Goal: Complete application form

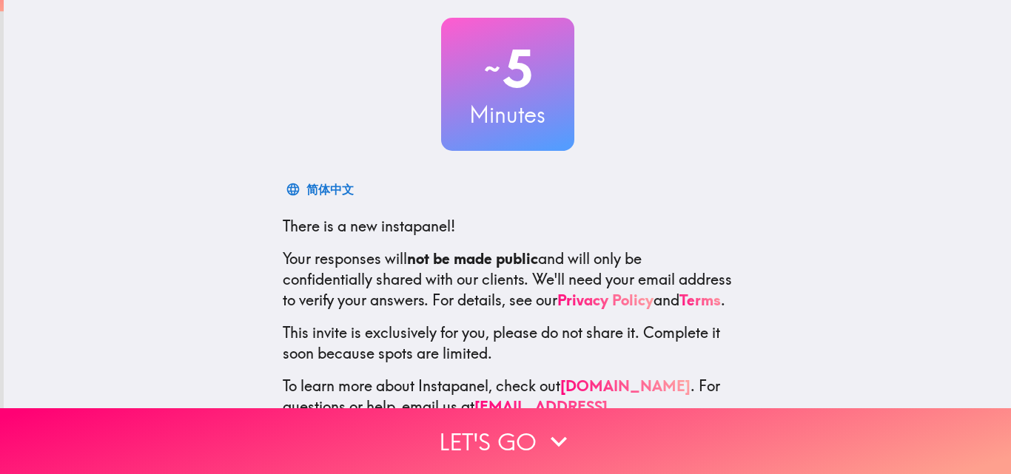
scroll to position [141, 0]
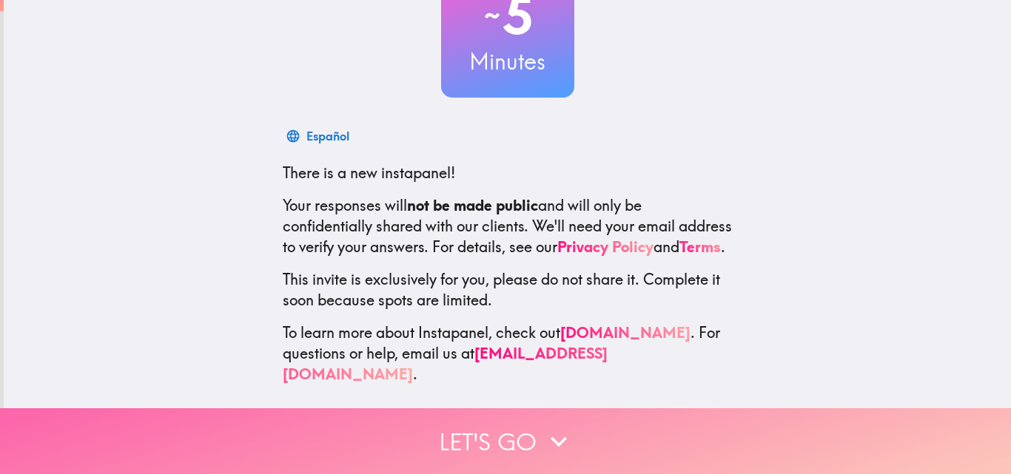
click at [494, 417] on button "Let's go" at bounding box center [505, 442] width 1011 height 66
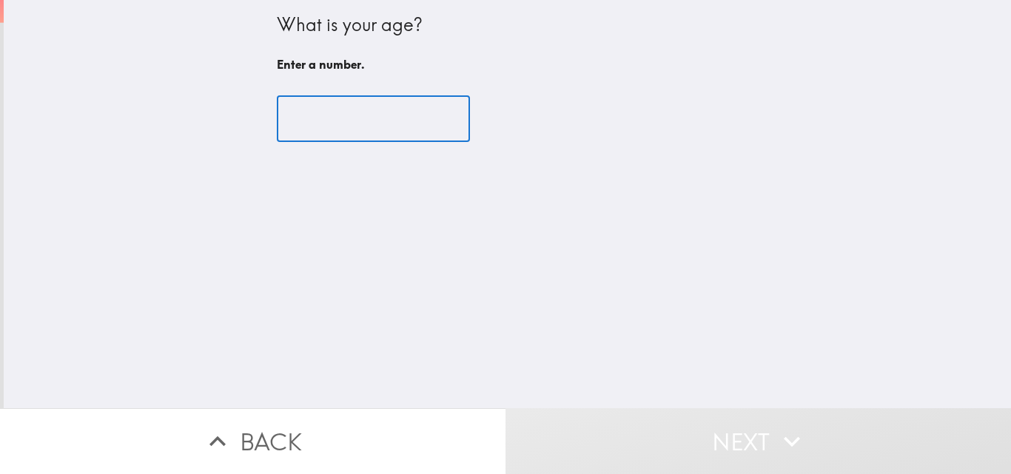
click at [283, 135] on input "number" at bounding box center [373, 119] width 193 height 46
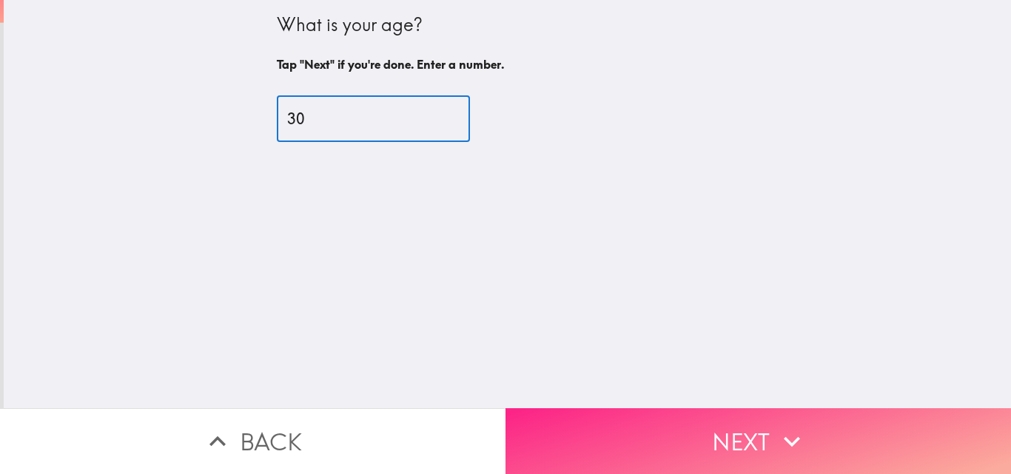
type input "30"
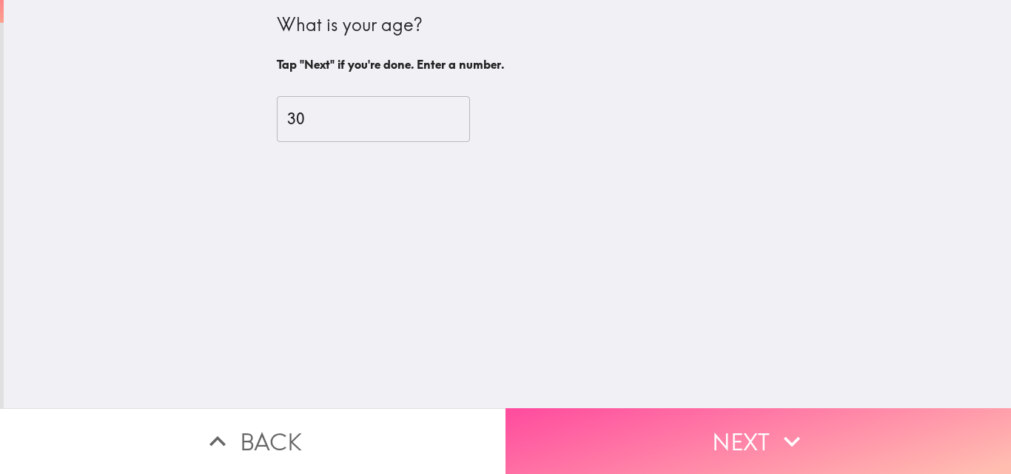
drag, startPoint x: 657, startPoint y: 419, endPoint x: 656, endPoint y: 345, distance: 74.0
click at [656, 419] on button "Next" at bounding box center [759, 442] width 506 height 66
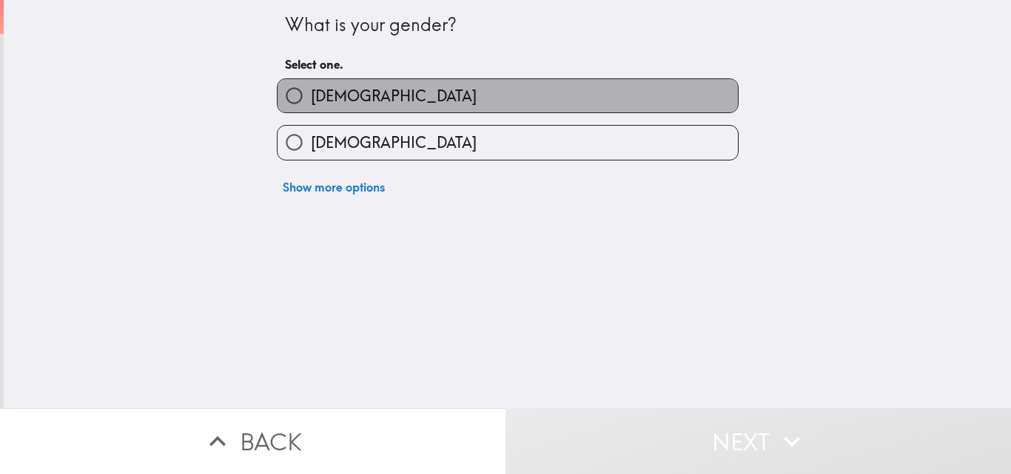
click at [476, 100] on label "[DEMOGRAPHIC_DATA]" at bounding box center [508, 95] width 460 height 33
click at [311, 100] on input "[DEMOGRAPHIC_DATA]" at bounding box center [294, 95] width 33 height 33
radio input "true"
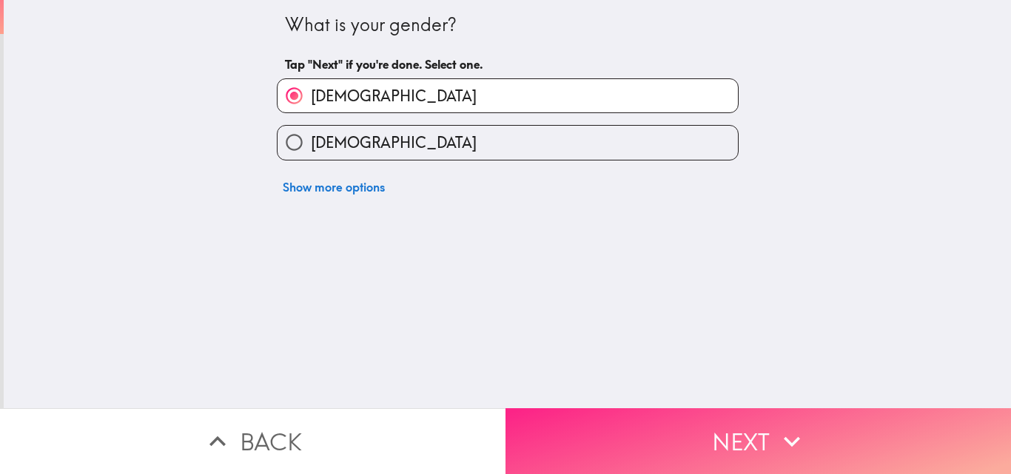
click at [586, 415] on button "Next" at bounding box center [759, 442] width 506 height 66
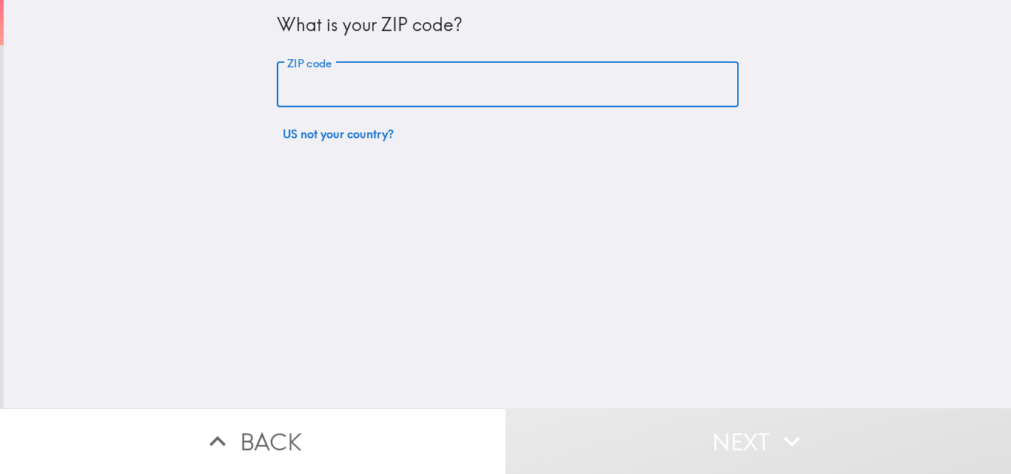
click at [435, 98] on input "ZIP code" at bounding box center [508, 85] width 462 height 46
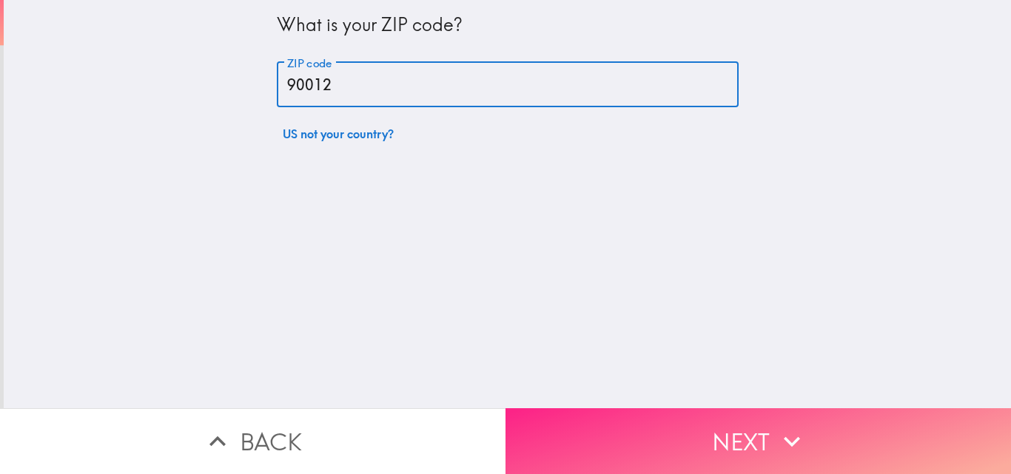
type input "90012"
drag, startPoint x: 776, startPoint y: 432, endPoint x: 820, endPoint y: 301, distance: 139.0
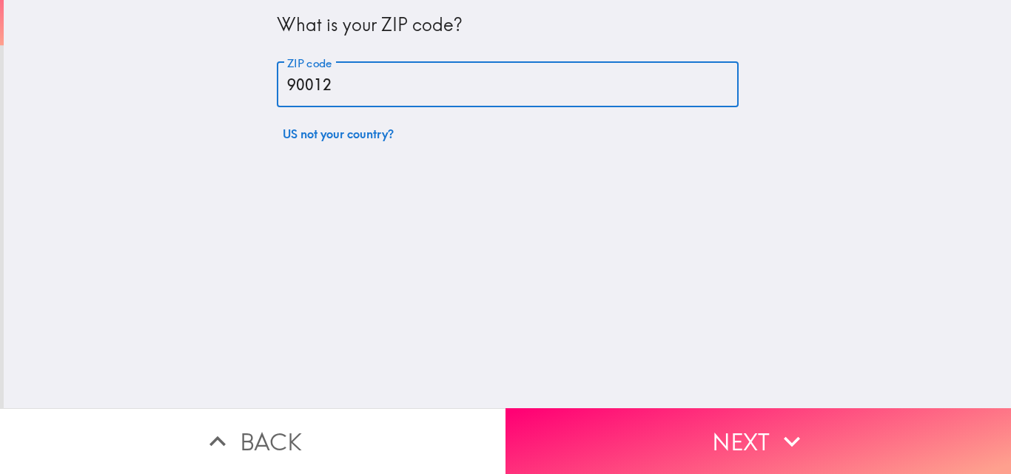
click at [778, 431] on icon "button" at bounding box center [792, 442] width 33 height 33
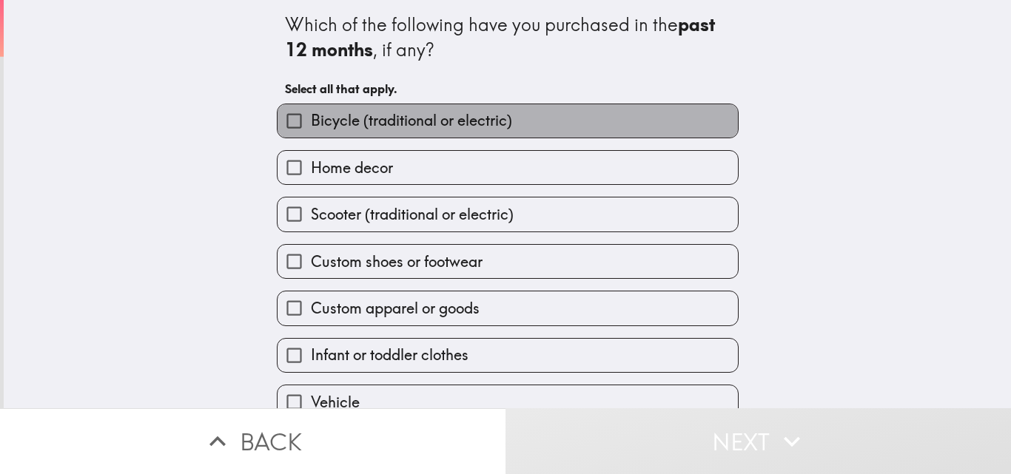
click at [628, 118] on label "Bicycle (traditional or electric)" at bounding box center [508, 120] width 460 height 33
click at [311, 118] on input "Bicycle (traditional or electric)" at bounding box center [294, 120] width 33 height 33
click at [628, 118] on label "Bicycle (traditional or electric)" at bounding box center [508, 120] width 460 height 33
click at [311, 118] on input "Bicycle (traditional or electric)" at bounding box center [294, 120] width 33 height 33
checkbox input "false"
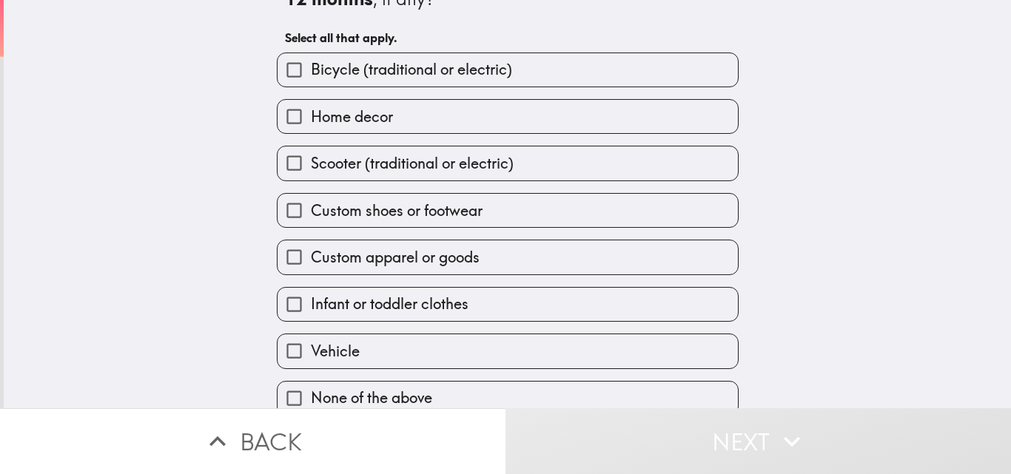
scroll to position [70, 0]
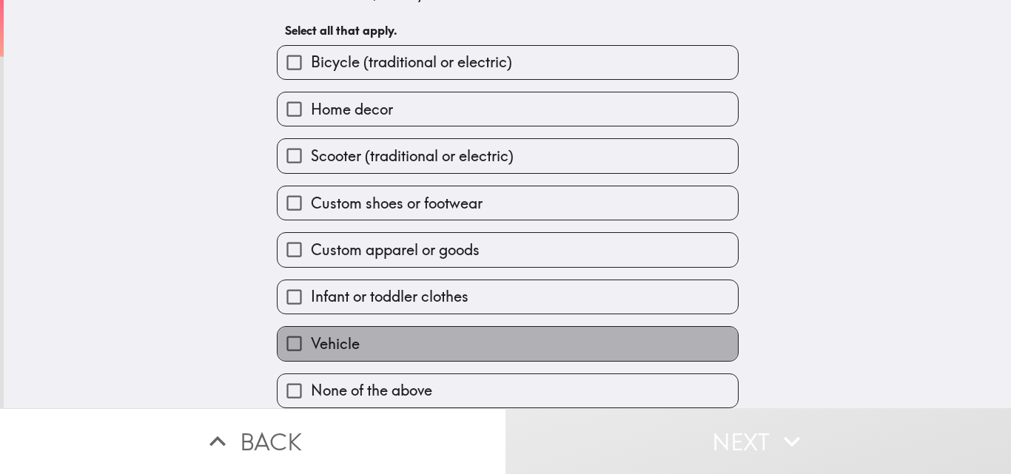
click at [491, 327] on label "Vehicle" at bounding box center [508, 343] width 460 height 33
click at [311, 327] on input "Vehicle" at bounding box center [294, 343] width 33 height 33
checkbox input "true"
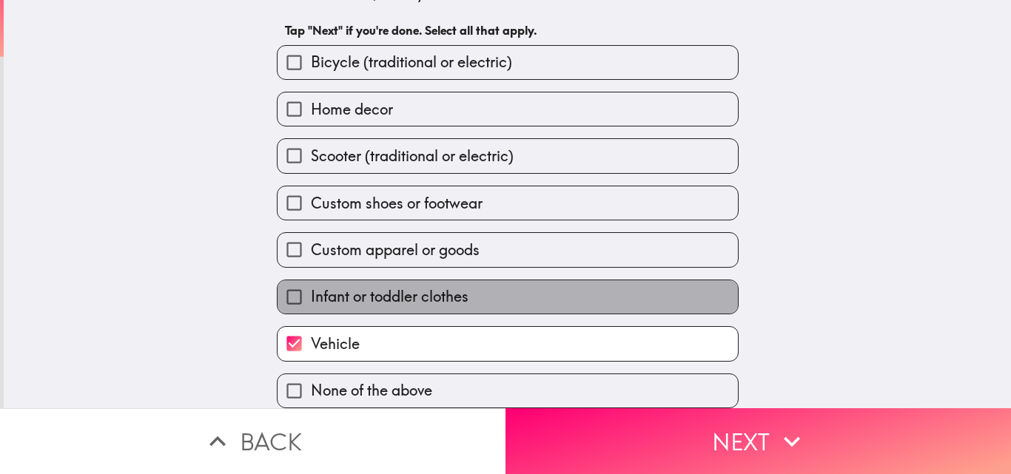
click at [479, 288] on label "Infant or toddler clothes" at bounding box center [508, 297] width 460 height 33
click at [311, 288] on input "Infant or toddler clothes" at bounding box center [294, 297] width 33 height 33
checkbox input "true"
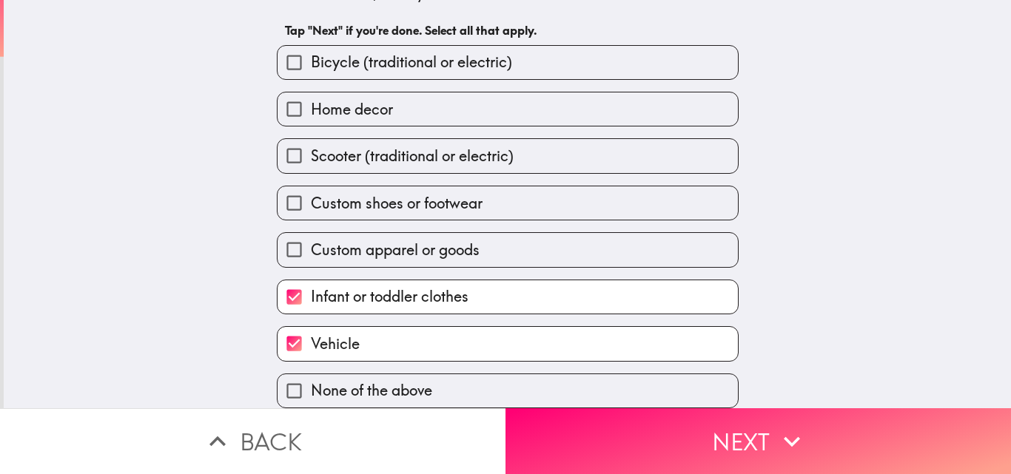
click at [476, 238] on label "Custom apparel or goods" at bounding box center [508, 249] width 460 height 33
click at [311, 238] on input "Custom apparel or goods" at bounding box center [294, 249] width 33 height 33
checkbox input "true"
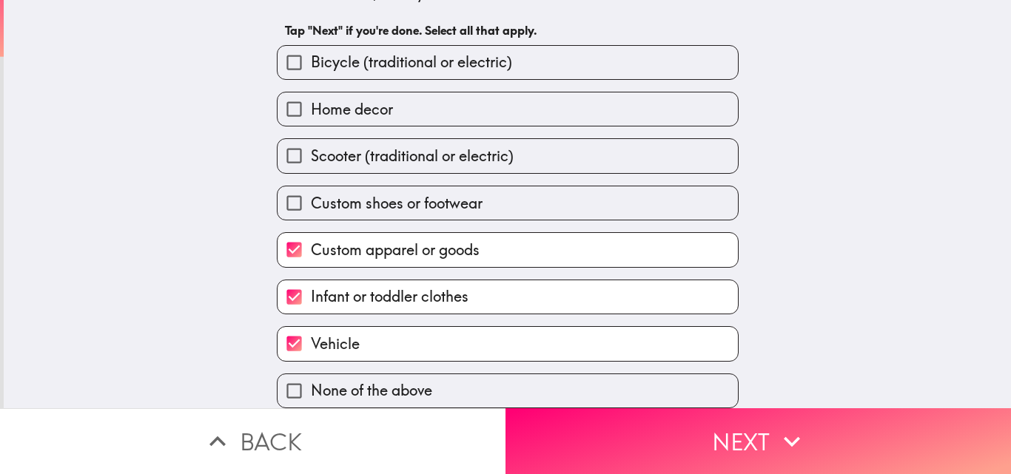
click at [469, 196] on span "Custom shoes or footwear" at bounding box center [397, 203] width 172 height 21
click at [311, 196] on input "Custom shoes or footwear" at bounding box center [294, 203] width 33 height 33
click at [469, 196] on span "Custom shoes or footwear" at bounding box center [397, 203] width 172 height 21
click at [311, 196] on input "Custom shoes or footwear" at bounding box center [294, 203] width 33 height 33
click at [471, 196] on span "Custom shoes or footwear" at bounding box center [397, 203] width 172 height 21
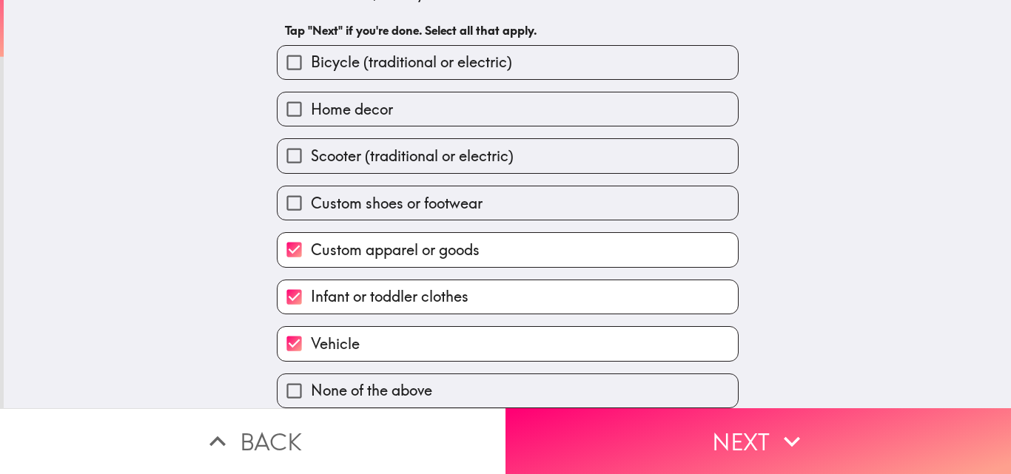
click at [311, 196] on input "Custom shoes or footwear" at bounding box center [294, 203] width 33 height 33
checkbox input "true"
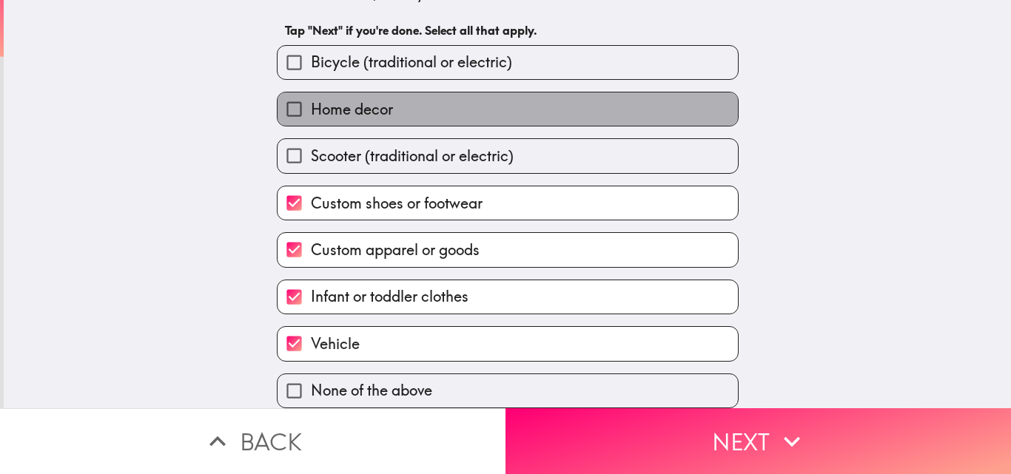
click at [477, 98] on label "Home decor" at bounding box center [508, 109] width 460 height 33
click at [311, 98] on input "Home decor" at bounding box center [294, 109] width 33 height 33
checkbox input "true"
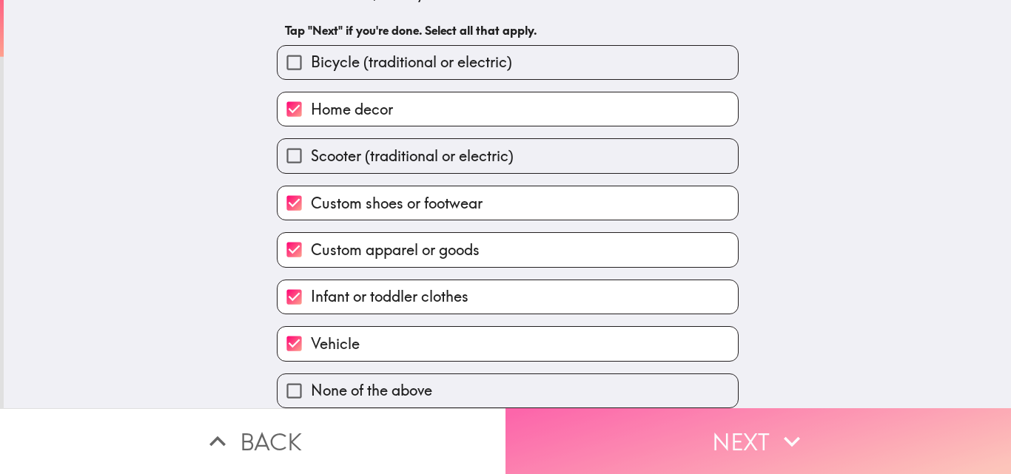
click at [687, 426] on button "Next" at bounding box center [759, 442] width 506 height 66
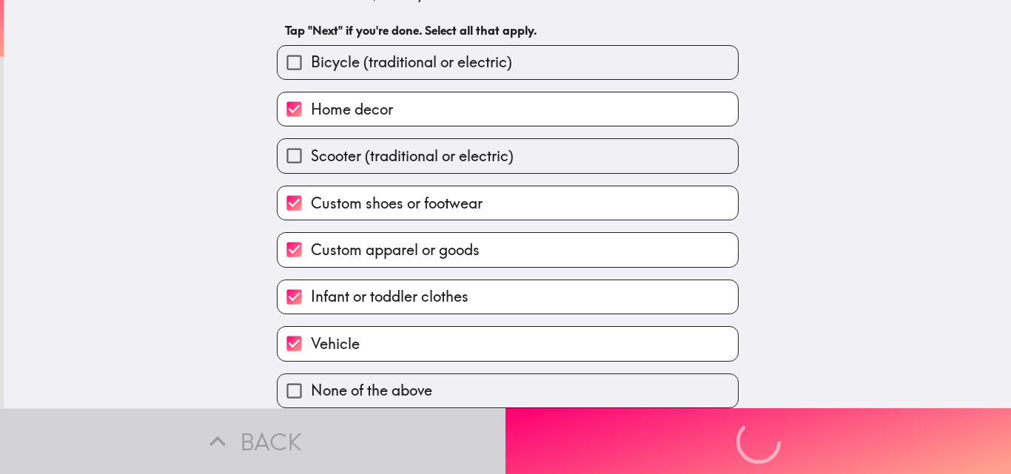
scroll to position [0, 0]
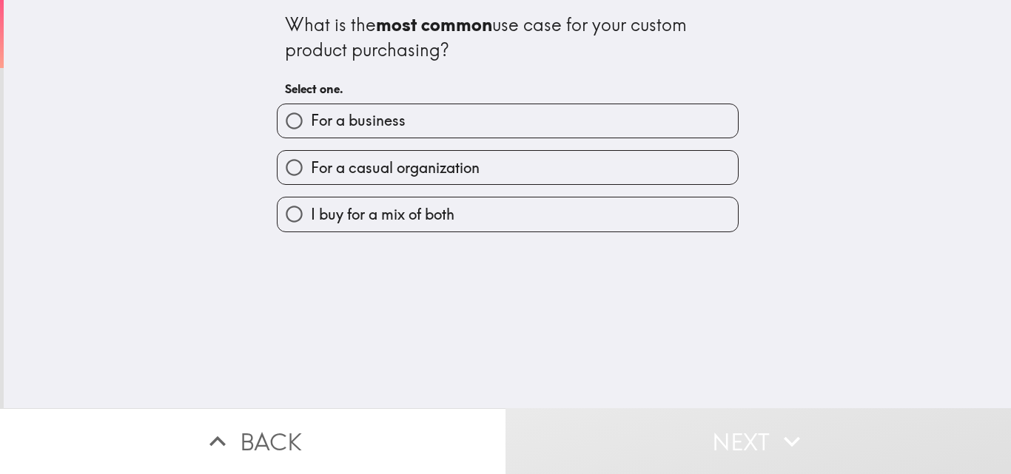
click at [498, 127] on label "For a business" at bounding box center [508, 120] width 460 height 33
click at [311, 127] on input "For a business" at bounding box center [294, 120] width 33 height 33
radio input "true"
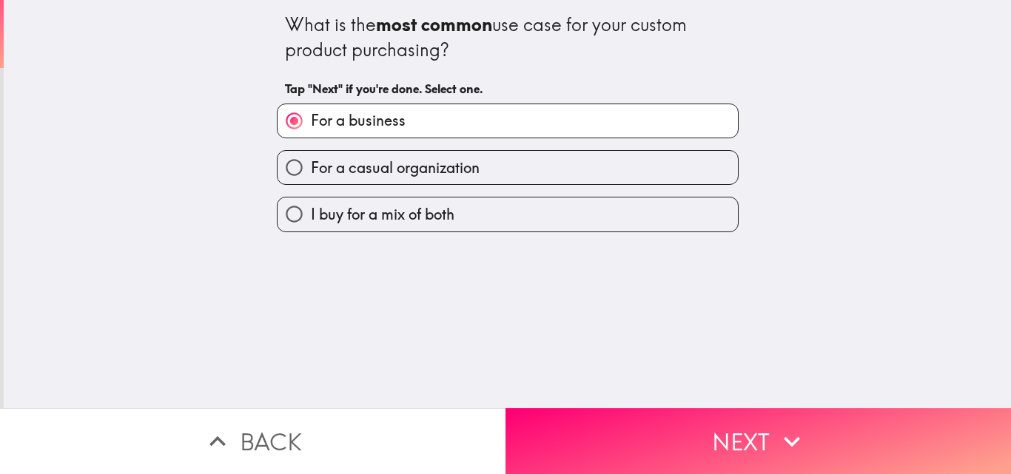
click at [498, 127] on label "For a business" at bounding box center [508, 120] width 460 height 33
click at [311, 127] on input "For a business" at bounding box center [294, 120] width 33 height 33
click at [488, 172] on label "For a casual organization" at bounding box center [508, 167] width 460 height 33
click at [311, 172] on input "For a casual organization" at bounding box center [294, 167] width 33 height 33
radio input "true"
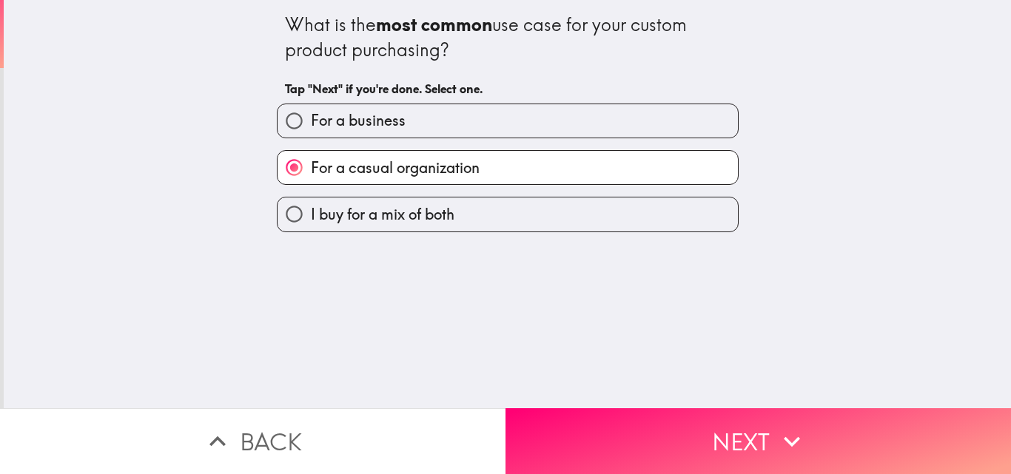
click at [488, 172] on label "For a casual organization" at bounding box center [508, 167] width 460 height 33
click at [311, 172] on input "For a casual organization" at bounding box center [294, 167] width 33 height 33
click at [487, 215] on label "I buy for a mix of both" at bounding box center [508, 214] width 460 height 33
click at [311, 215] on input "I buy for a mix of both" at bounding box center [294, 214] width 33 height 33
radio input "true"
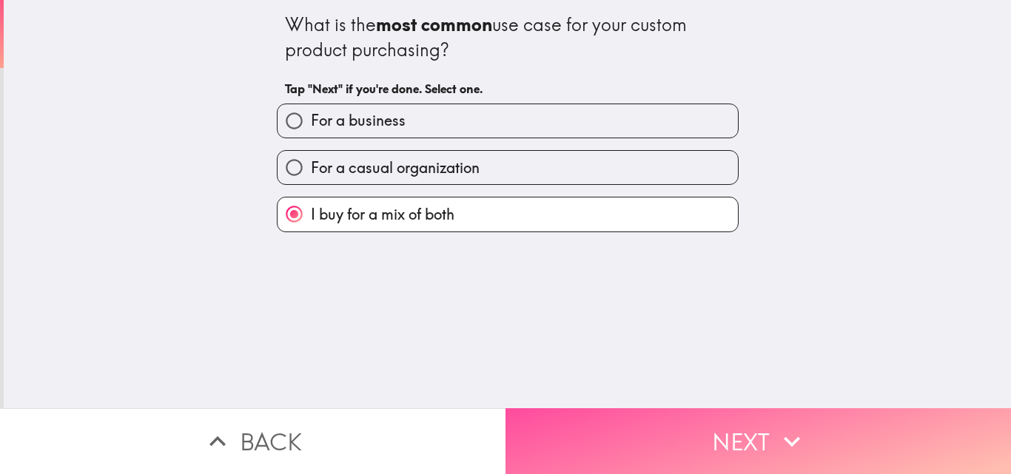
drag, startPoint x: 579, startPoint y: 450, endPoint x: 561, endPoint y: 428, distance: 28.4
click at [573, 446] on button "Next" at bounding box center [759, 442] width 506 height 66
